Goal: Entertainment & Leisure: Consume media (video, audio)

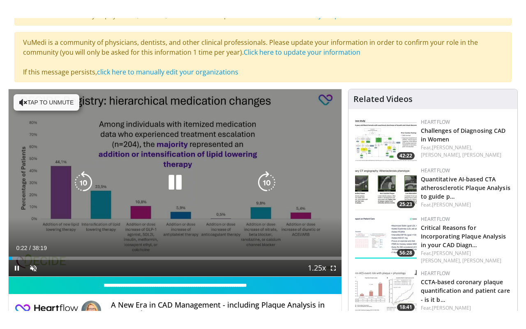
scroll to position [82, 0]
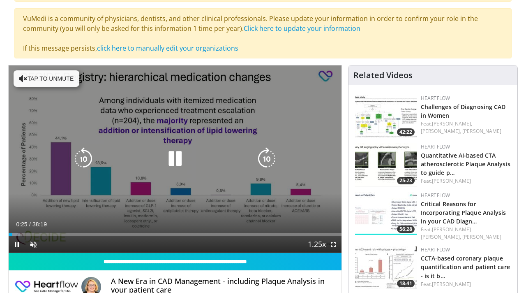
click at [175, 161] on icon "Video Player" at bounding box center [175, 158] width 23 height 23
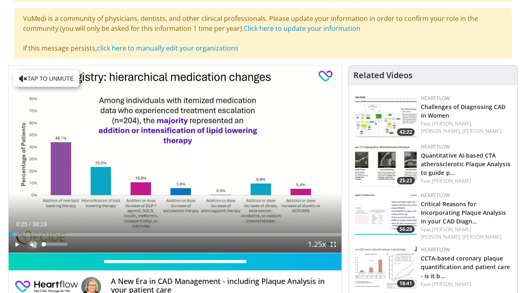
click at [33, 243] on span "Video Player" at bounding box center [33, 244] width 16 height 16
click at [17, 244] on span "Video Player" at bounding box center [17, 244] width 16 height 16
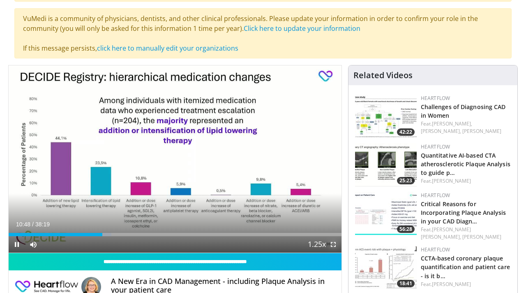
click at [331, 246] on span "Video Player" at bounding box center [333, 244] width 16 height 16
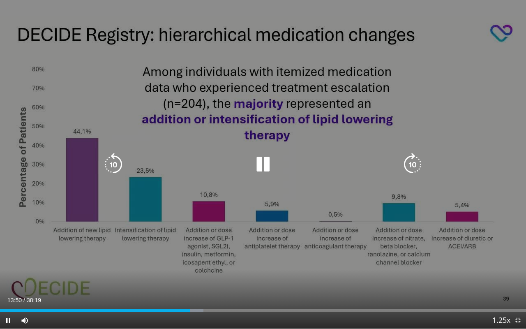
click at [282, 268] on div "10 seconds Tap to unmute" at bounding box center [263, 164] width 526 height 328
click at [262, 160] on icon "Video Player" at bounding box center [263, 164] width 23 height 23
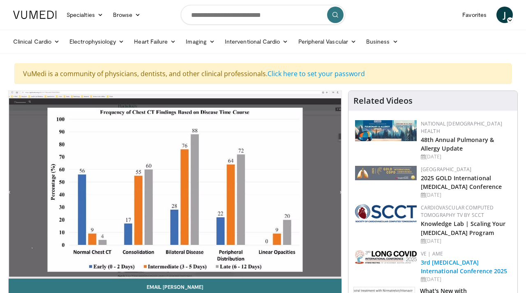
click at [446, 258] on link "3rd [MEDICAL_DATA] International Conference 2025" at bounding box center [464, 266] width 87 height 16
